Goal: Information Seeking & Learning: Learn about a topic

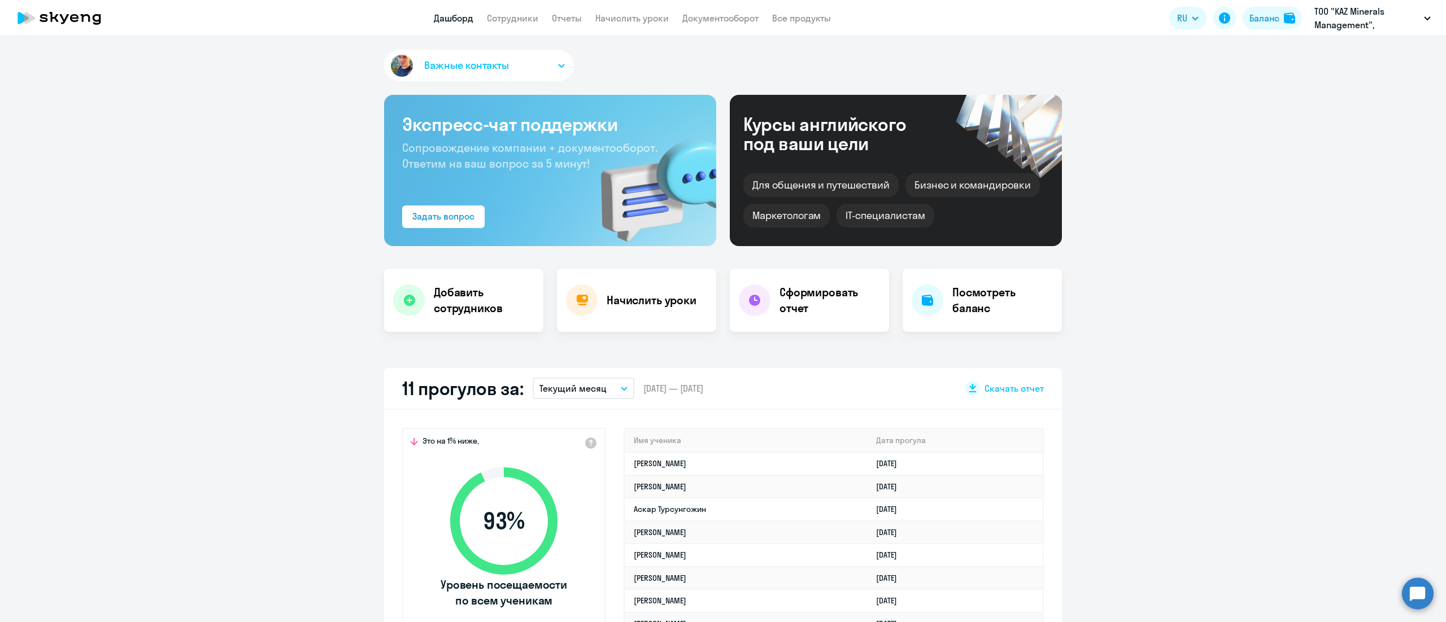
click at [568, 27] on app-header "Дашборд Сотрудники Отчеты Начислить уроки Документооборот Все продукты Дашборд …" at bounding box center [723, 18] width 1446 height 36
click at [569, 23] on link "Отчеты" at bounding box center [567, 17] width 30 height 11
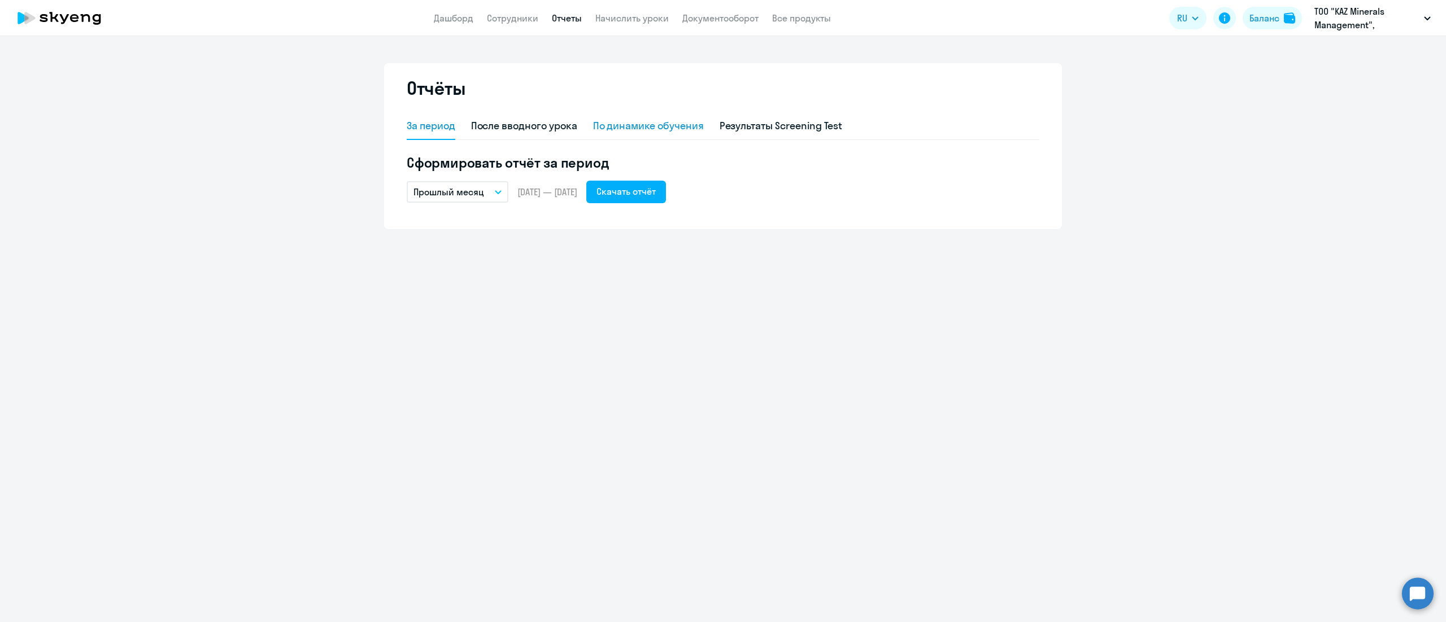
click at [629, 129] on div "По динамике обучения" at bounding box center [648, 126] width 111 height 15
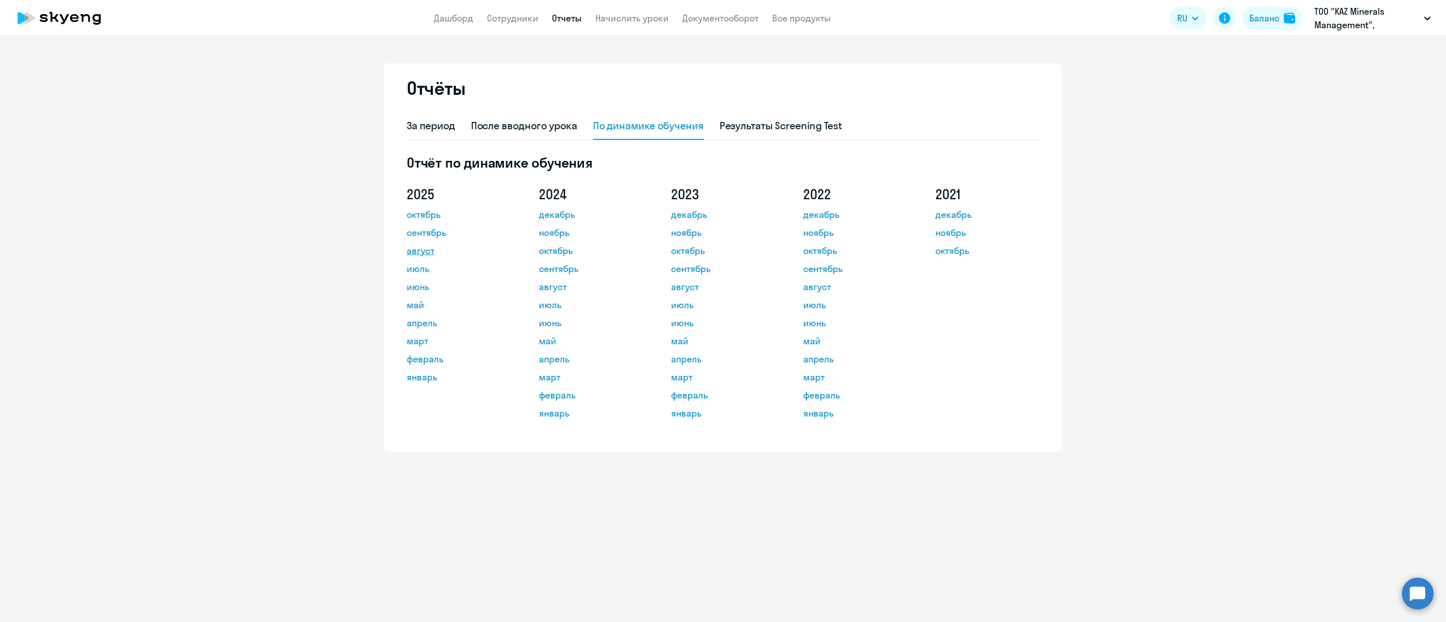
click at [432, 248] on link "август" at bounding box center [458, 251] width 102 height 14
click at [738, 20] on link "Документооборот" at bounding box center [720, 17] width 76 height 11
